Goal: Information Seeking & Learning: Learn about a topic

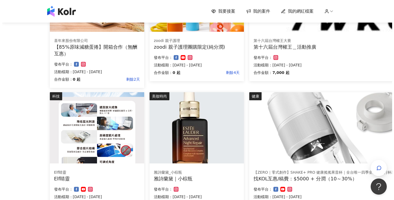
scroll to position [294, 0]
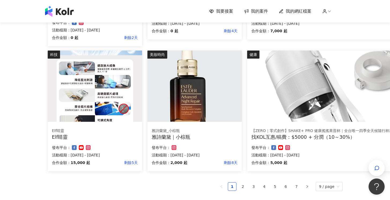
click at [296, 88] on img at bounding box center [346, 85] width 199 height 71
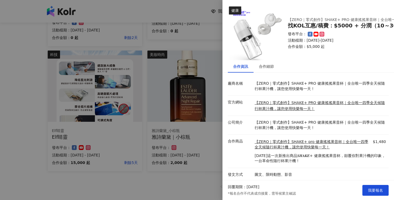
scroll to position [5, 0]
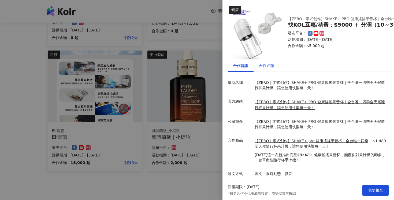
click at [268, 62] on div "合作細節" at bounding box center [266, 65] width 15 height 6
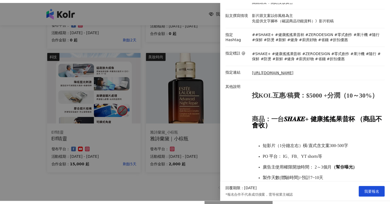
scroll to position [0, 0]
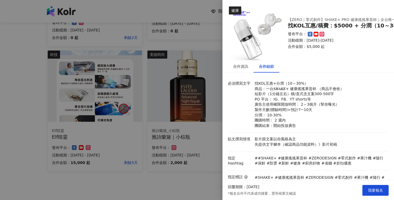
click at [252, 35] on img at bounding box center [256, 33] width 54 height 54
click at [183, 0] on div at bounding box center [197, 100] width 394 height 200
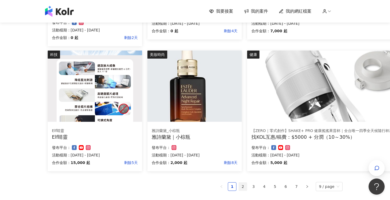
click at [243, 182] on link "2" at bounding box center [243, 186] width 8 height 8
